Goal: Information Seeking & Learning: Understand process/instructions

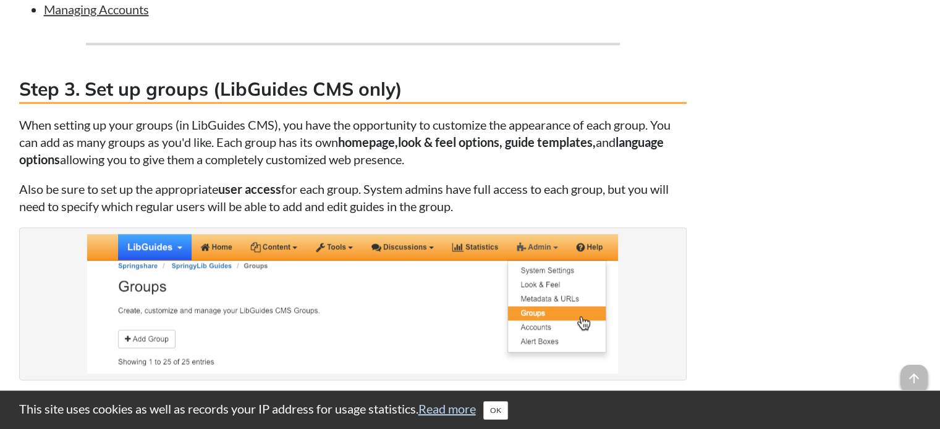
scroll to position [2002, 0]
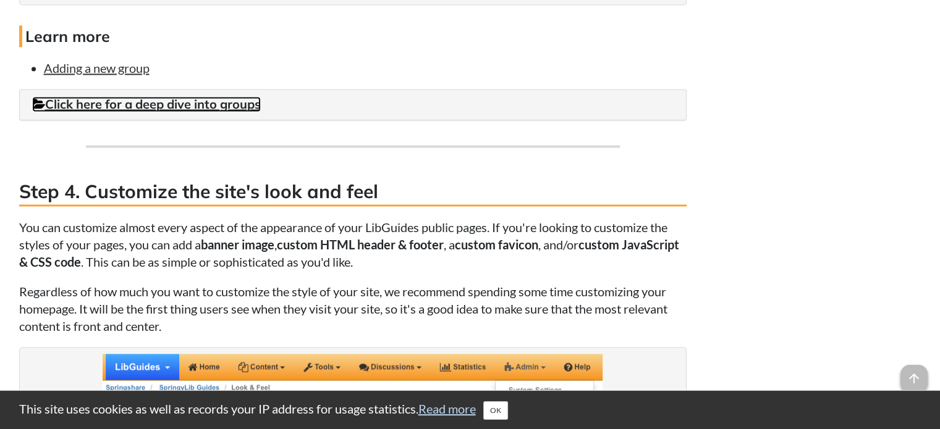
click at [154, 102] on link "Click here for a deep dive into groups" at bounding box center [146, 103] width 229 height 15
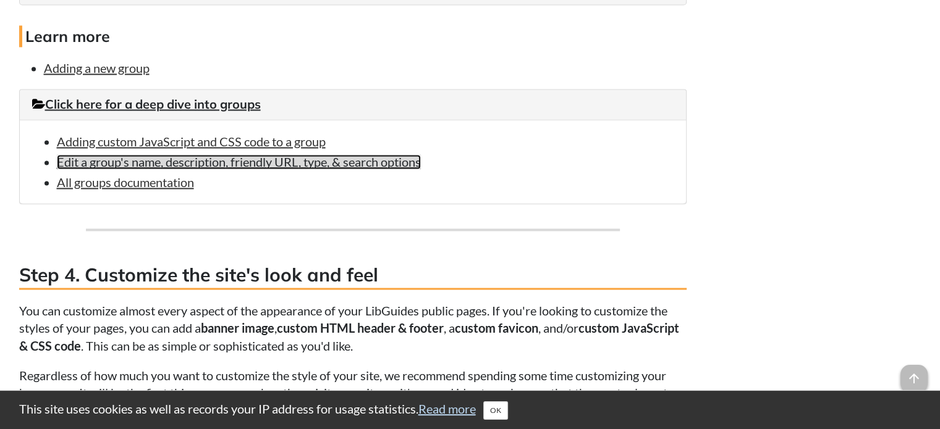
click at [125, 164] on link "Edit a group's name, description, friendly URL, type, & search options" at bounding box center [239, 161] width 364 height 15
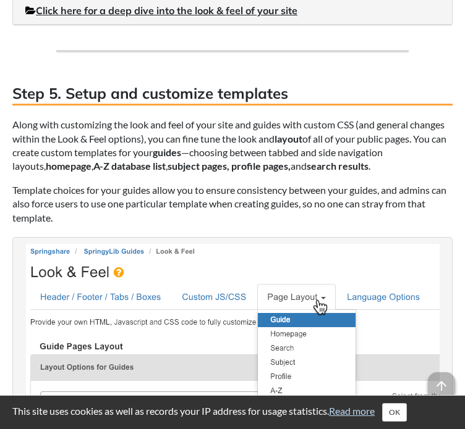
scroll to position [2753, 0]
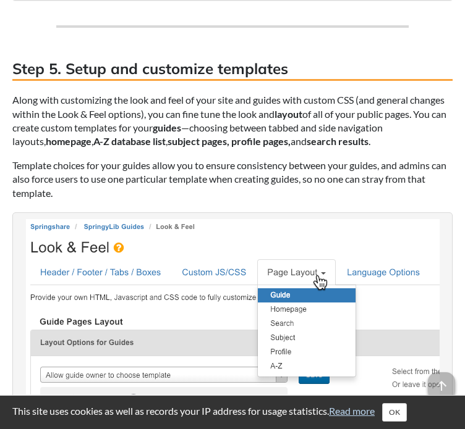
click at [405, 219] on img at bounding box center [232, 306] width 413 height 175
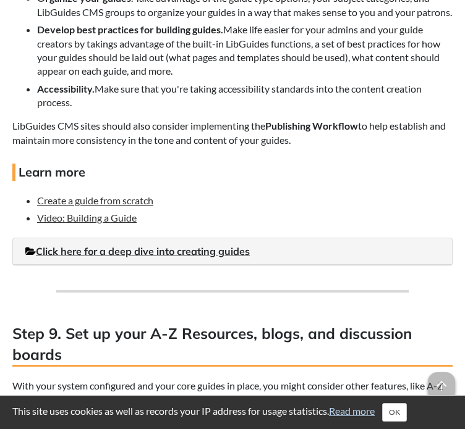
scroll to position [4626, 0]
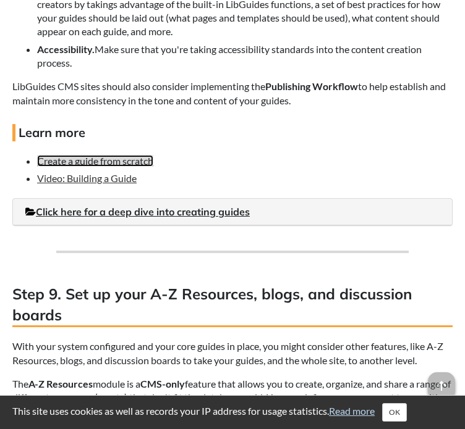
click at [135, 155] on link "Create a guide from scratch" at bounding box center [95, 161] width 116 height 12
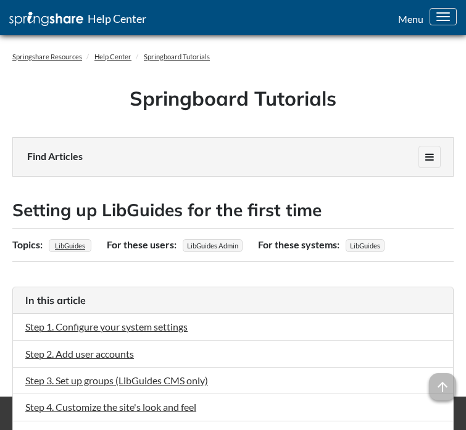
scroll to position [4136, 0]
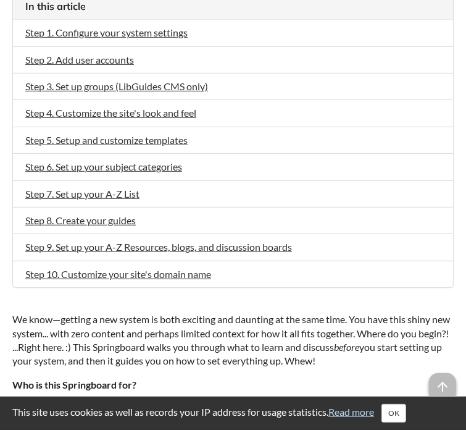
scroll to position [0, 0]
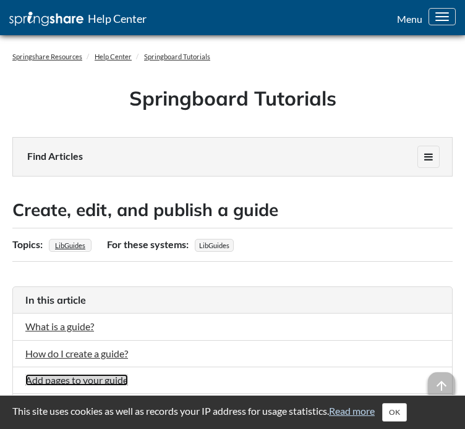
click at [64, 382] on link "Add pages to your guide" at bounding box center [76, 380] width 103 height 12
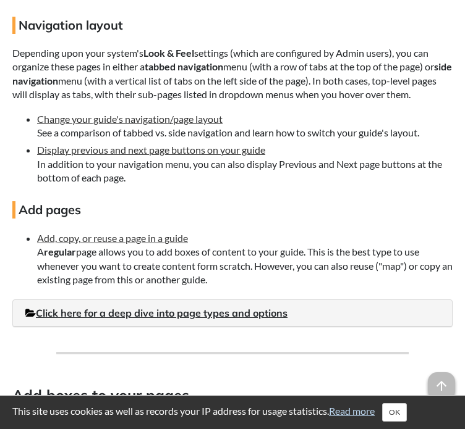
scroll to position [1612, 0]
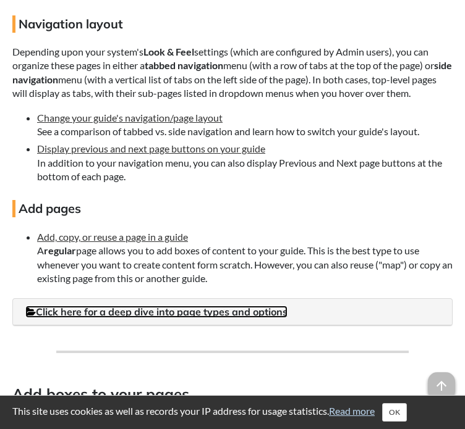
click at [237, 306] on link "Click here for a deep dive into page types and options" at bounding box center [156, 312] width 262 height 12
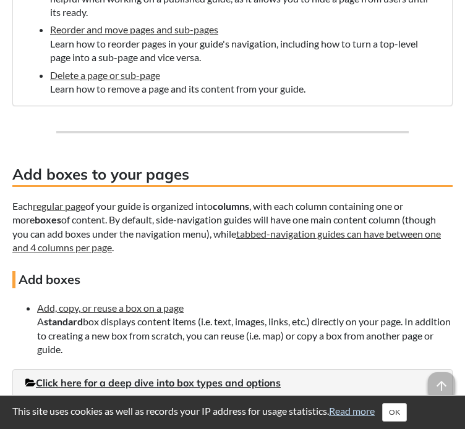
scroll to position [2527, 0]
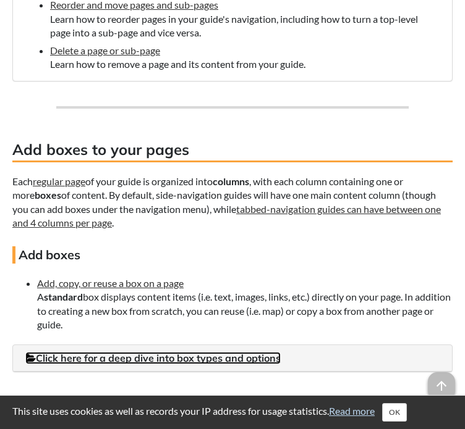
click at [210, 352] on link "Click here for a deep dive into box types and options" at bounding box center [152, 358] width 255 height 12
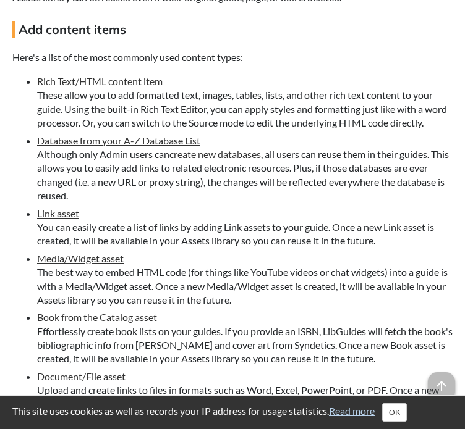
scroll to position [3520, 0]
